Goal: Task Accomplishment & Management: Manage account settings

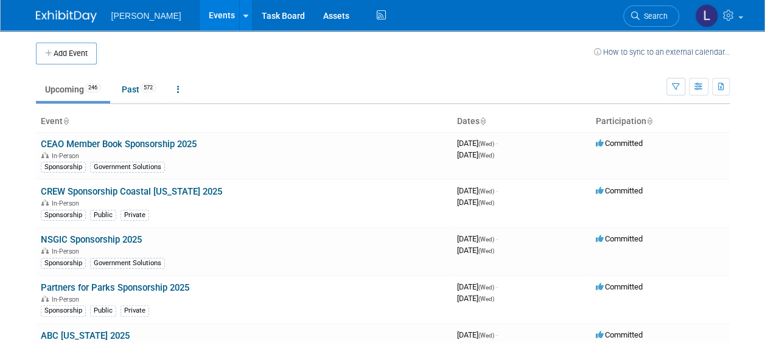
scroll to position [6859, 0]
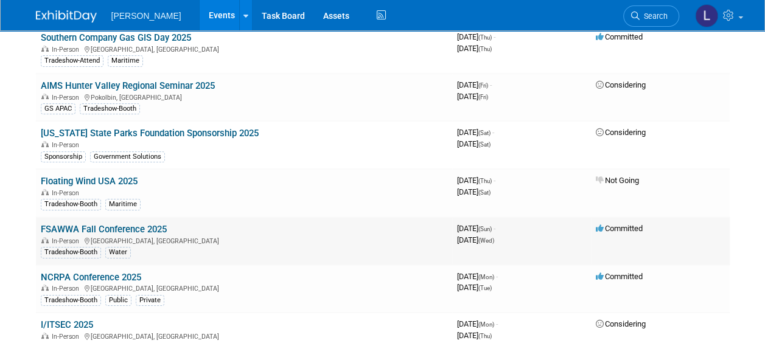
click at [150, 224] on link "FSAWWA Fall Conference 2025" at bounding box center [104, 229] width 126 height 11
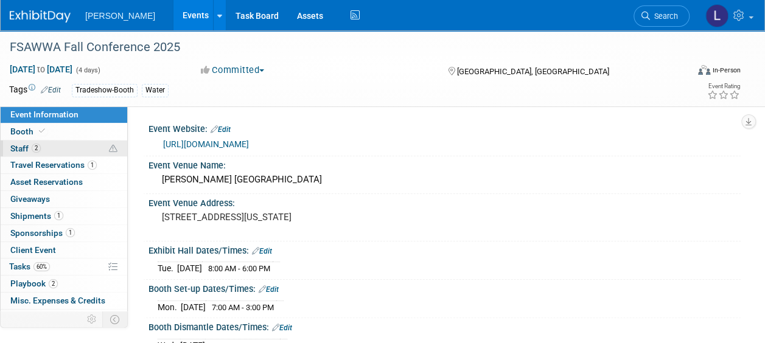
click at [63, 151] on link "2 Staff 2" at bounding box center [64, 149] width 127 height 16
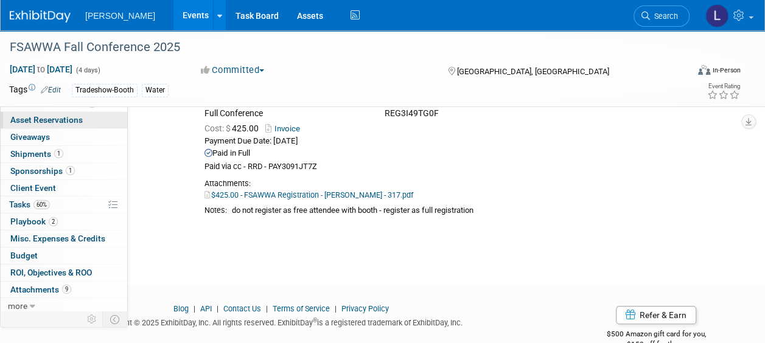
scroll to position [62, 0]
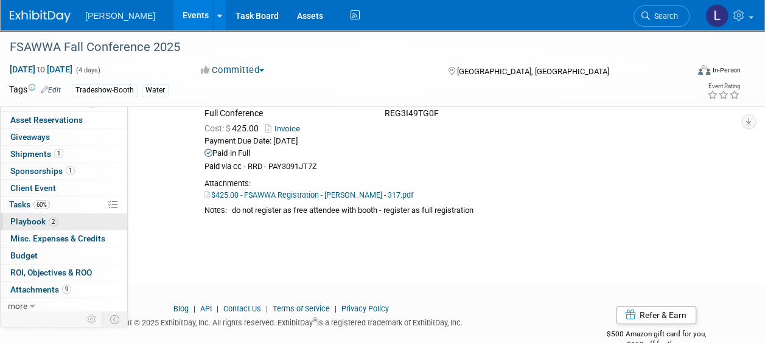
click at [52, 218] on span "2" at bounding box center [53, 221] width 9 height 9
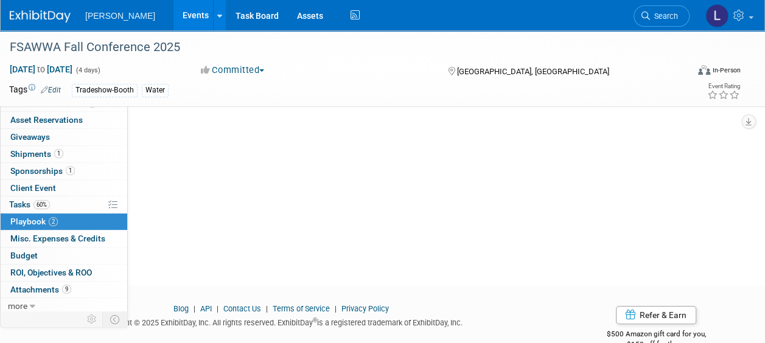
scroll to position [0, 0]
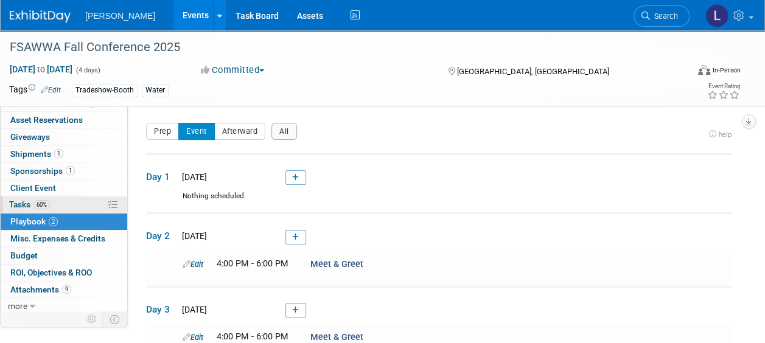
click at [47, 203] on span "60%" at bounding box center [41, 204] width 16 height 9
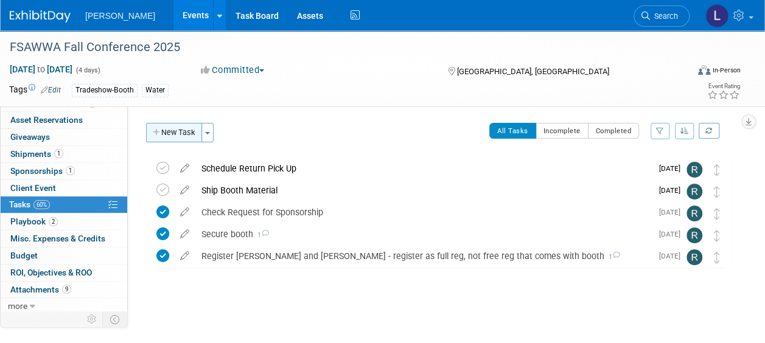
click at [177, 136] on button "New Task" at bounding box center [174, 132] width 56 height 19
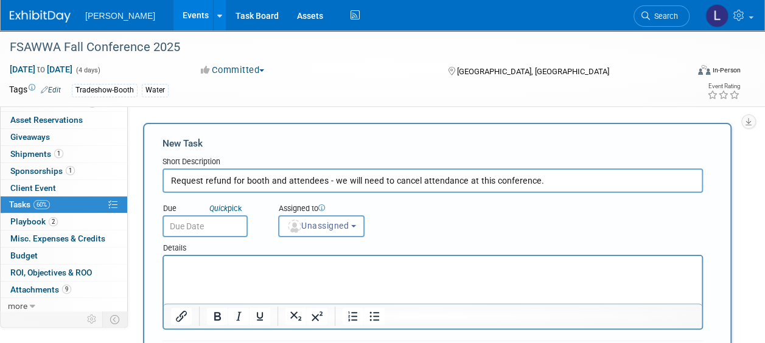
type input "Request refund for booth and attendees - we will need to cancel attendance at t…"
click at [191, 229] on input "text" at bounding box center [205, 227] width 85 height 22
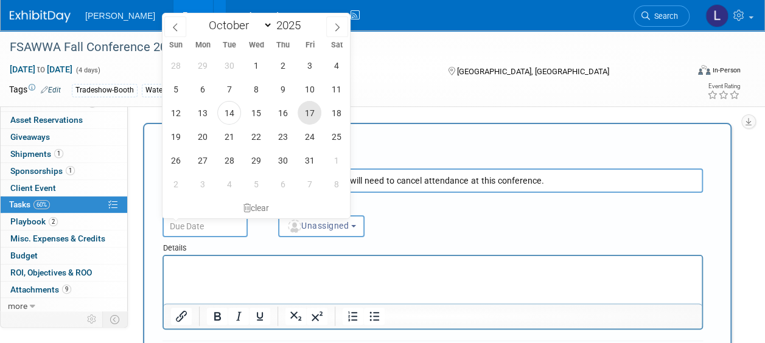
click at [314, 113] on span "17" at bounding box center [310, 113] width 24 height 24
type input "Oct 17, 2025"
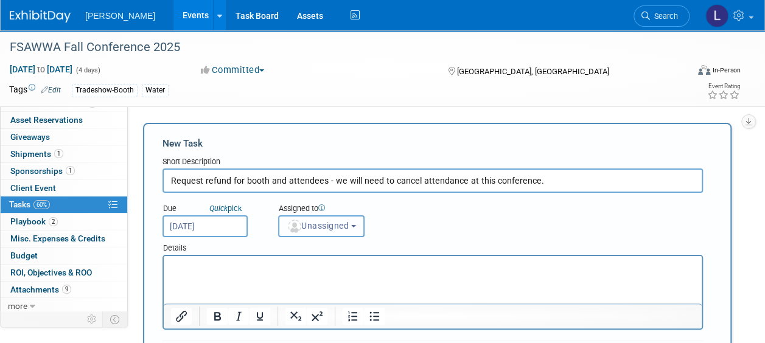
click at [336, 227] on span "Unassigned" at bounding box center [318, 226] width 62 height 10
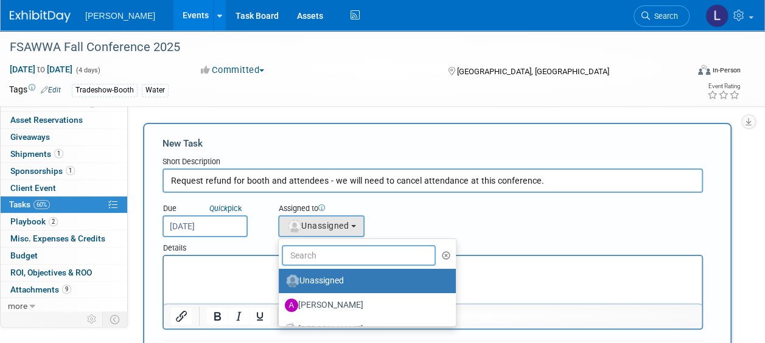
click at [330, 257] on input "text" at bounding box center [359, 255] width 154 height 21
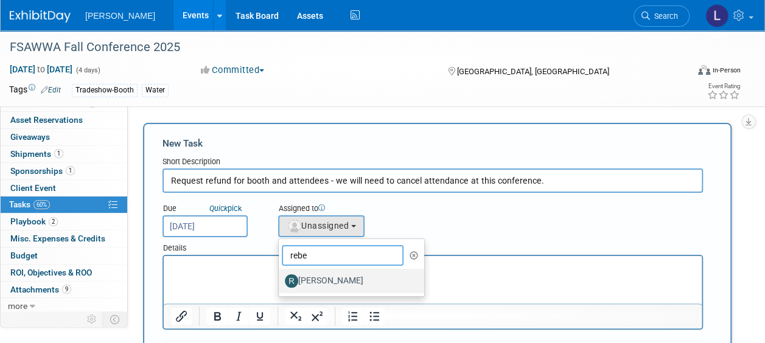
type input "rebe"
click at [326, 275] on label "[PERSON_NAME]" at bounding box center [348, 281] width 127 height 19
click at [281, 276] on input "[PERSON_NAME]" at bounding box center [277, 280] width 8 height 8
select select "844a177d-a181-44ff-a72a-5731d68e4351"
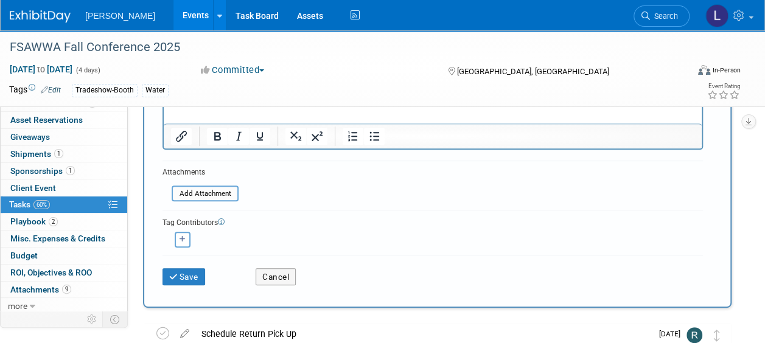
scroll to position [183, 0]
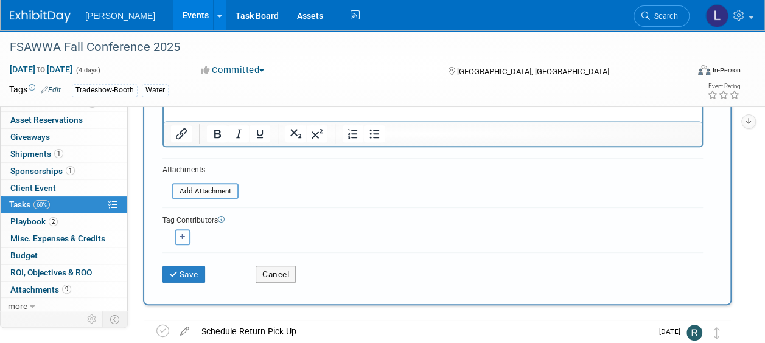
click at [181, 239] on icon "button" at bounding box center [183, 237] width 6 height 7
select select
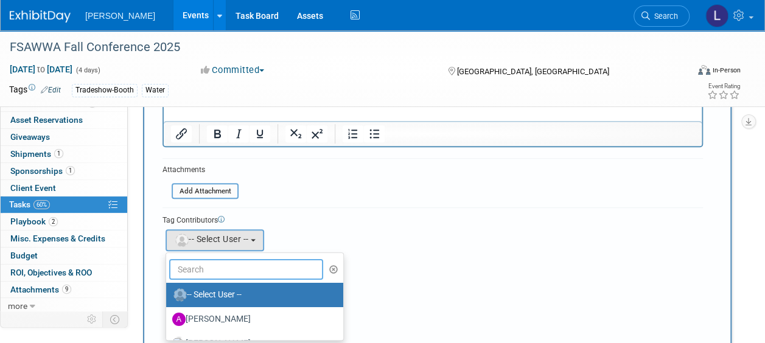
click at [244, 270] on input "text" at bounding box center [246, 269] width 154 height 21
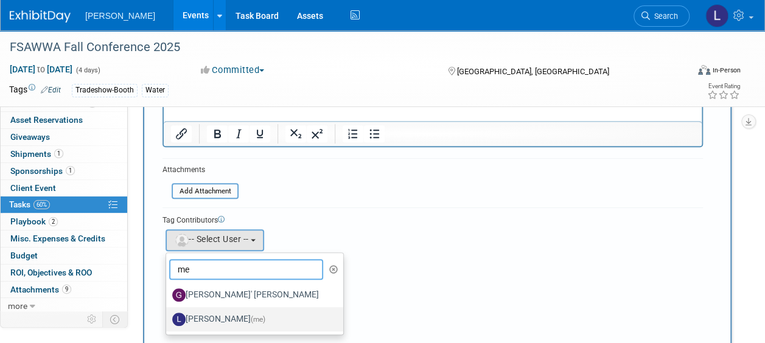
type input "me"
click at [234, 313] on label "Lindsey Wolanczyk (me)" at bounding box center [251, 319] width 159 height 19
click at [168, 314] on input "Lindsey Wolanczyk (me)" at bounding box center [164, 318] width 8 height 8
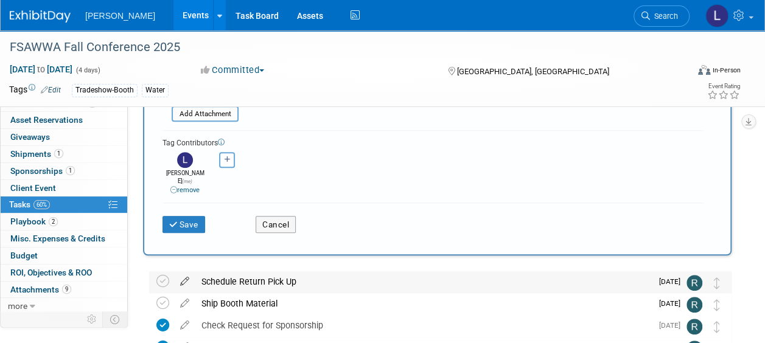
scroll to position [304, 0]
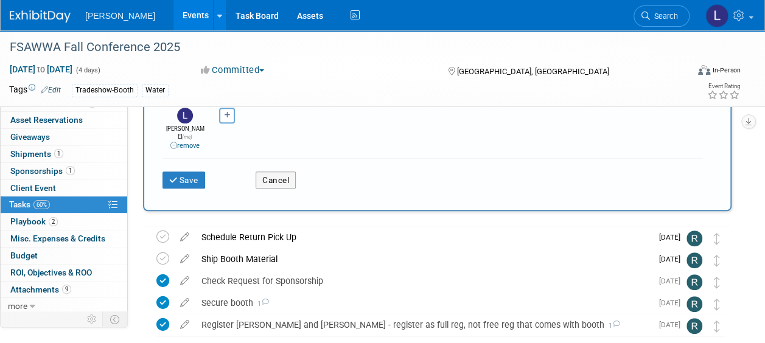
click at [174, 158] on div "Save Cancel" at bounding box center [433, 177] width 541 height 39
click at [180, 175] on button "Save" at bounding box center [184, 180] width 43 height 17
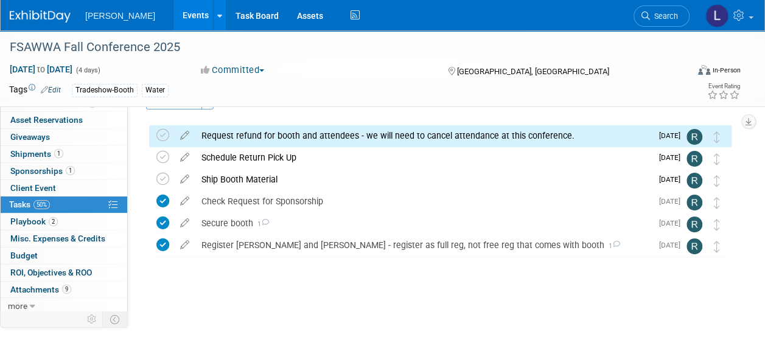
scroll to position [0, 0]
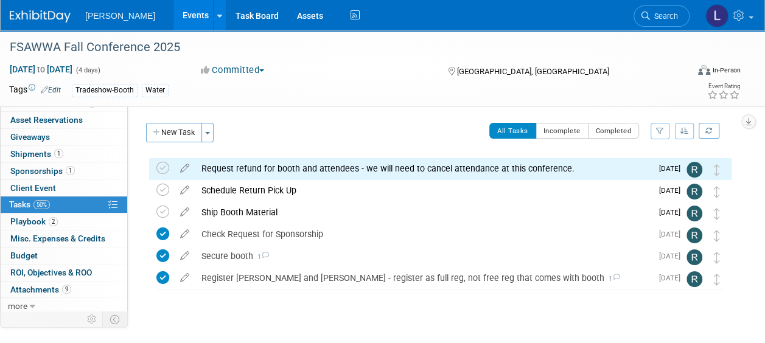
click at [174, 27] on link "Events" at bounding box center [196, 15] width 44 height 30
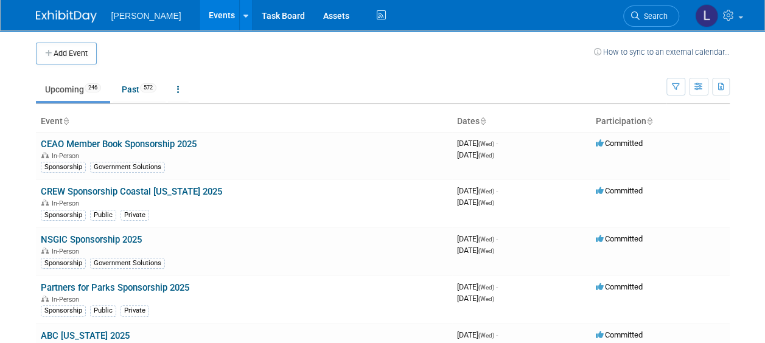
scroll to position [7179, 0]
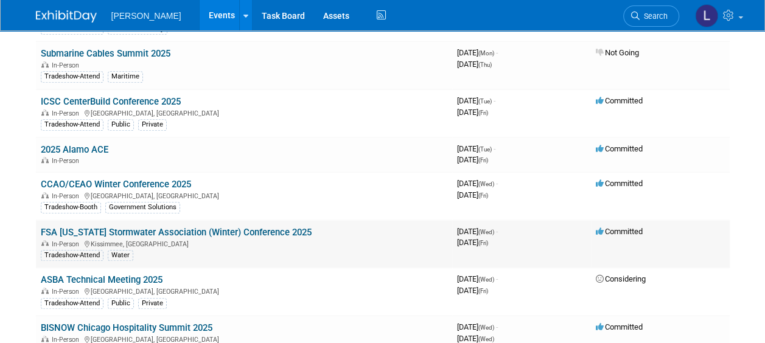
click at [209, 227] on link "FSA Florida Stormwater Association (Winter) Conference 2025" at bounding box center [176, 232] width 271 height 11
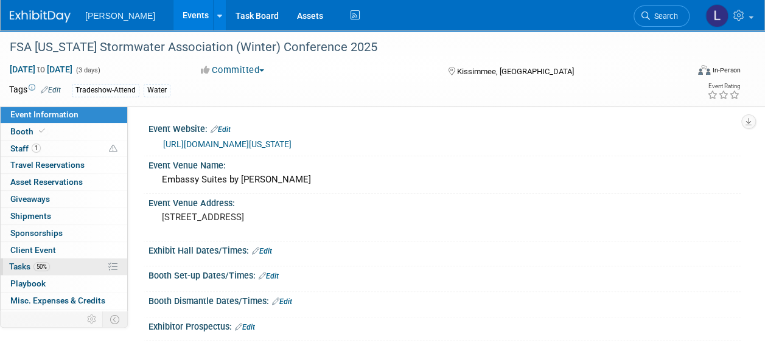
click at [55, 267] on link "50% Tasks 50%" at bounding box center [64, 267] width 127 height 16
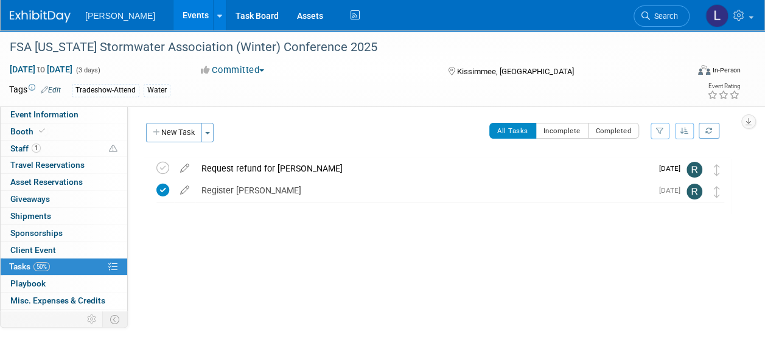
drag, startPoint x: 148, startPoint y: 16, endPoint x: 164, endPoint y: 4, distance: 19.6
click at [174, 16] on link "Events" at bounding box center [196, 15] width 44 height 30
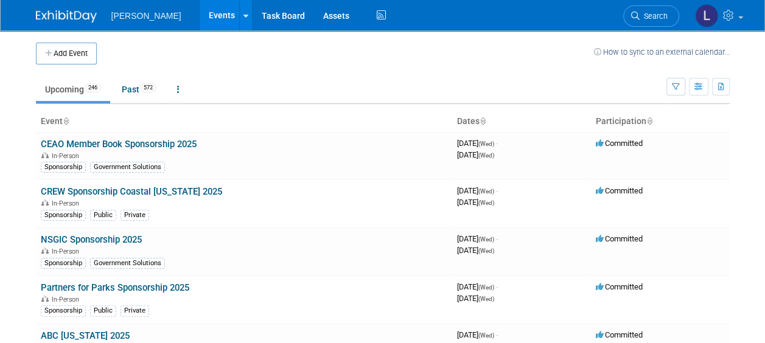
scroll to position [7131, 0]
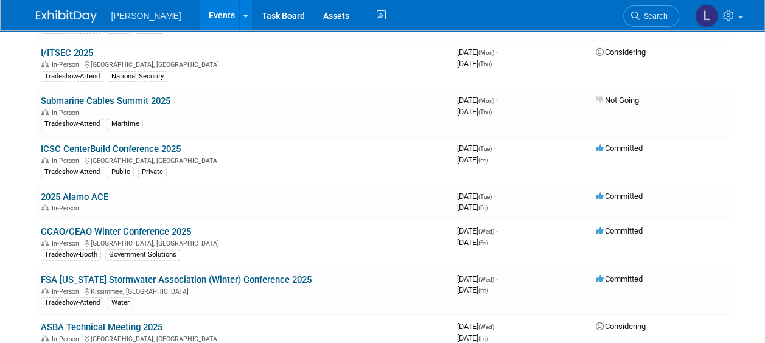
click at [180, 227] on link "CCAO/CEAO Winter Conference 2025" at bounding box center [116, 232] width 150 height 11
